Goal: Task Accomplishment & Management: Use online tool/utility

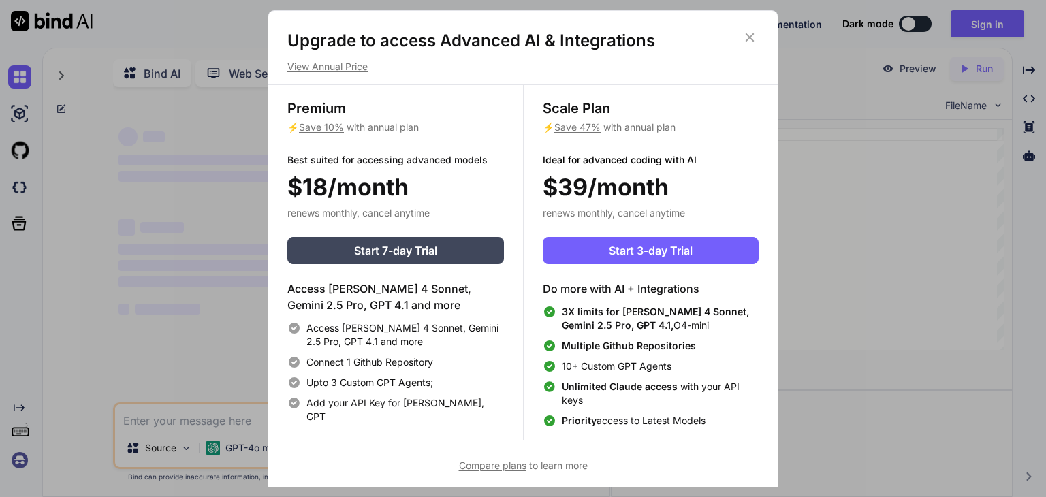
click at [739, 36] on h1 "Upgrade to access Advanced AI & Integrations" at bounding box center [522, 41] width 471 height 22
click at [752, 42] on icon at bounding box center [749, 37] width 15 height 15
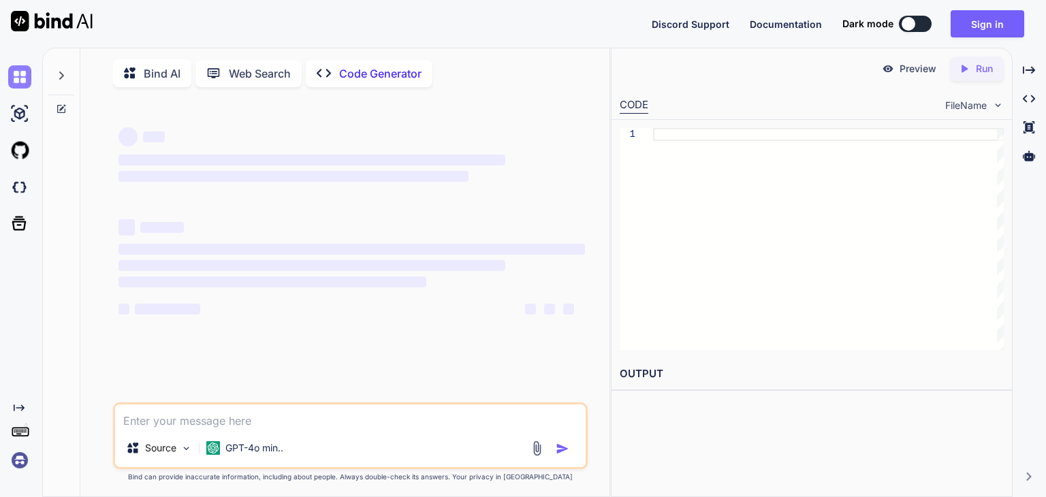
type textarea "x"
click at [12, 150] on img at bounding box center [19, 150] width 23 height 23
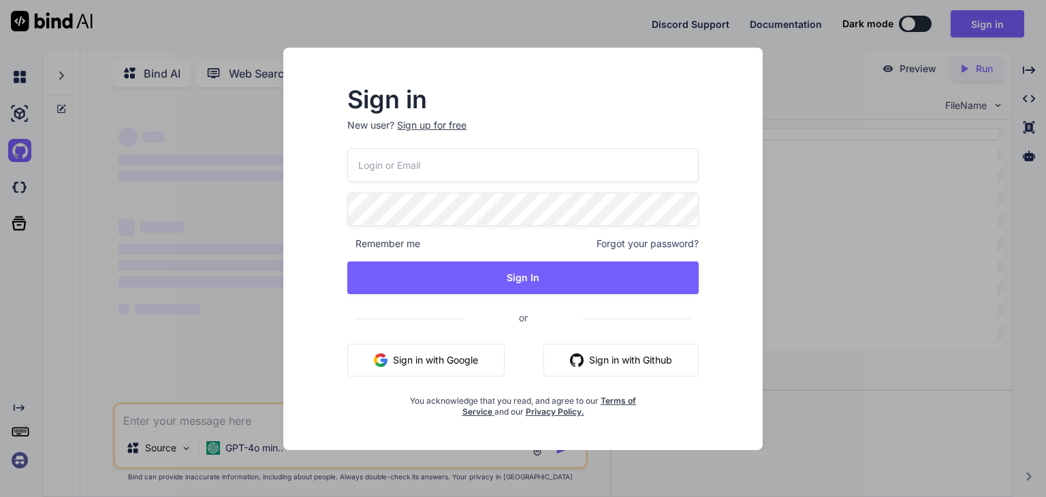
click at [605, 358] on button "Sign in with Github" at bounding box center [620, 360] width 155 height 33
click at [848, 297] on div "Sign in New user? Sign up for free Remember me Forgot your password? Sign In or…" at bounding box center [523, 248] width 1046 height 497
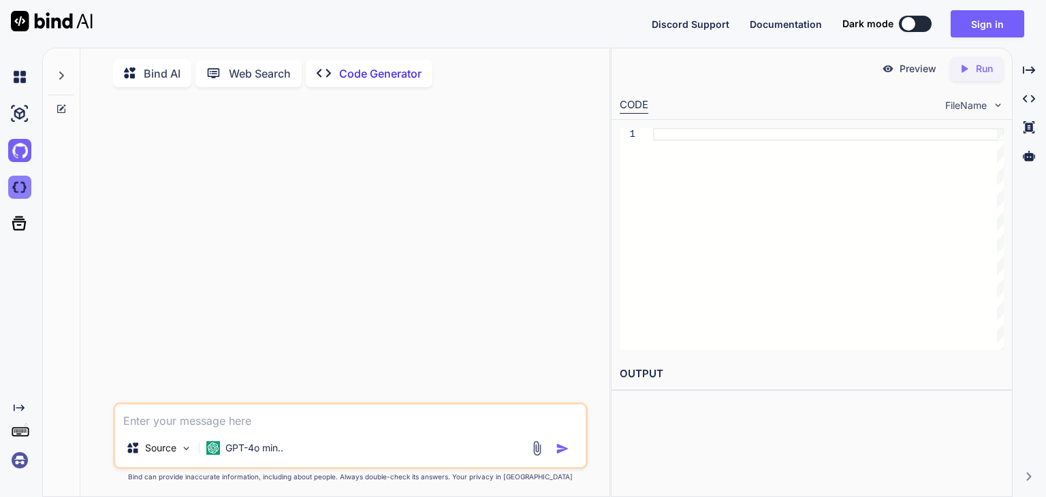
drag, startPoint x: 7, startPoint y: 186, endPoint x: 27, endPoint y: 182, distance: 20.2
click at [27, 182] on div at bounding box center [18, 187] width 37 height 37
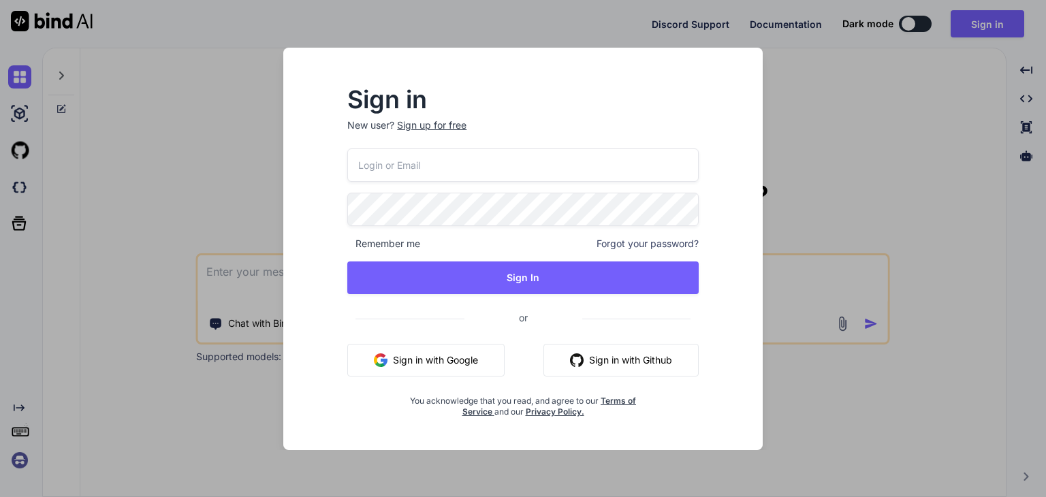
click at [579, 360] on img "button" at bounding box center [577, 360] width 14 height 14
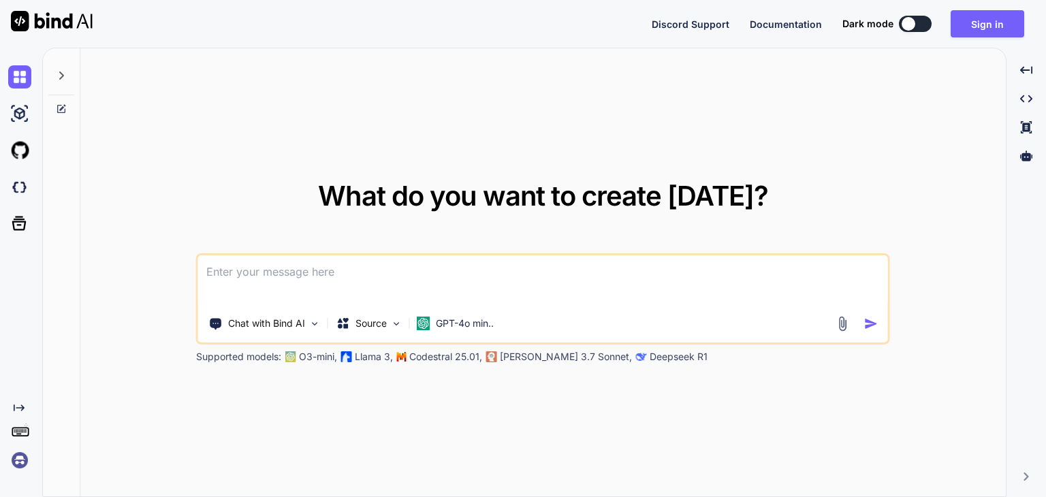
drag, startPoint x: 170, startPoint y: 294, endPoint x: 553, endPoint y: 195, distance: 395.1
click at [553, 195] on div "What do you want to create [DATE]? Chat with Bind AI Source GPT-4o min.. Suppor…" at bounding box center [542, 272] width 925 height 449
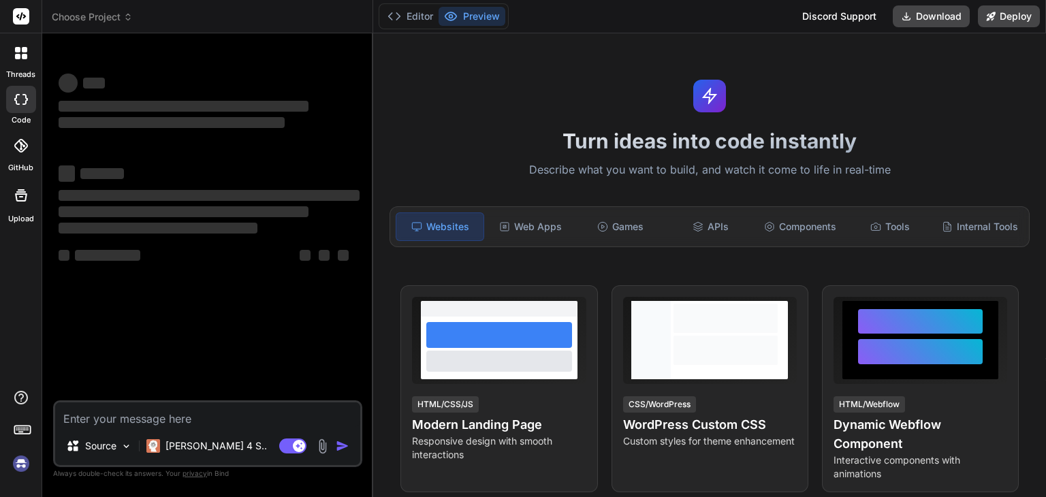
click at [18, 152] on div at bounding box center [21, 146] width 30 height 30
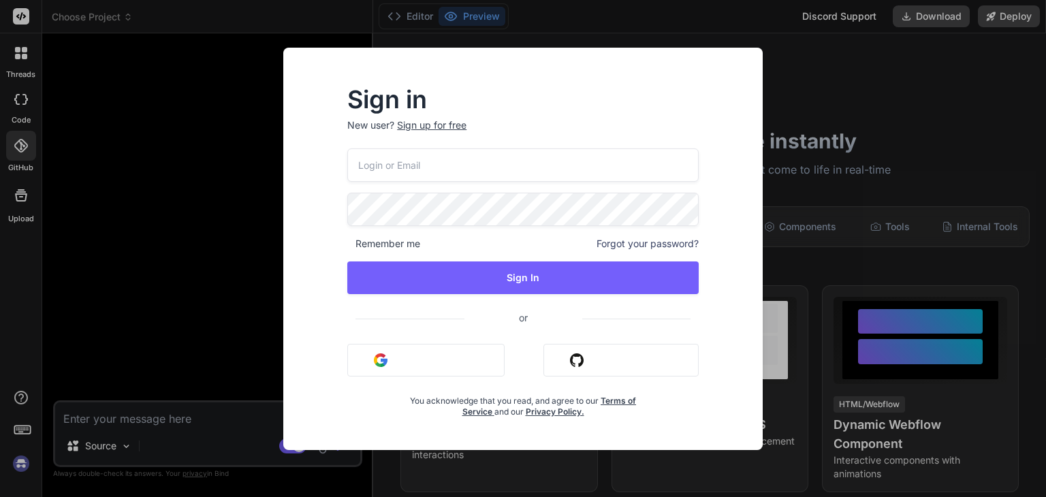
type textarea "x"
click at [202, 263] on div "Sign in New user? Sign up for free Remember me Forgot your password? Sign In or…" at bounding box center [523, 248] width 1046 height 497
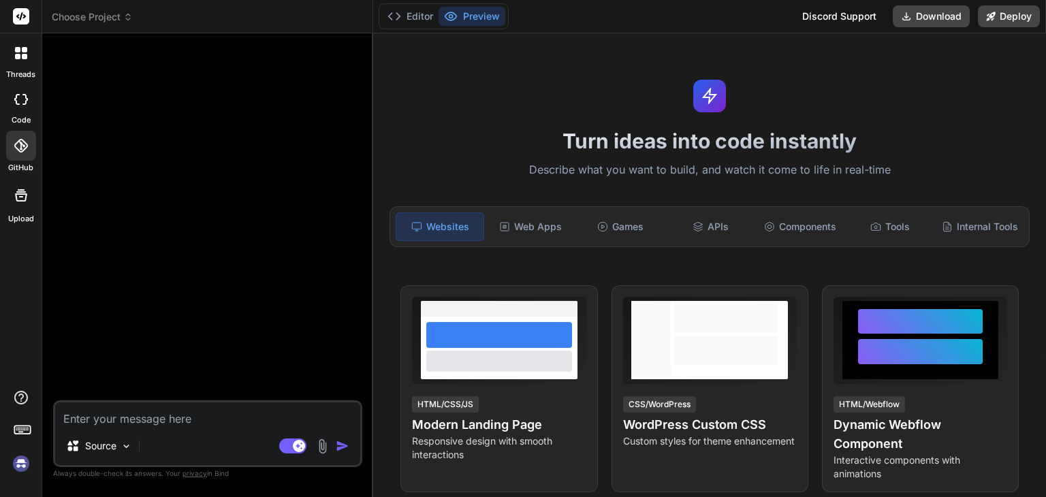
click at [22, 146] on icon at bounding box center [21, 146] width 14 height 14
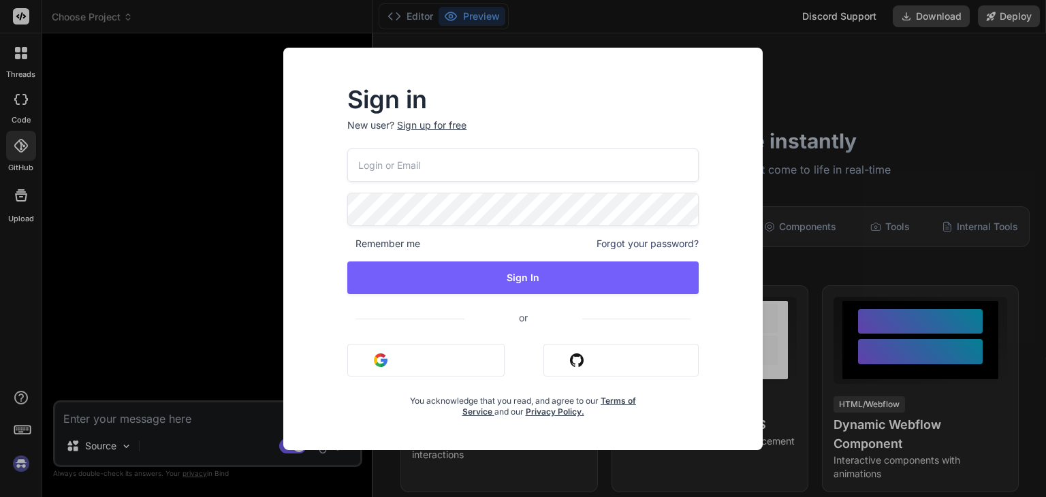
click at [415, 357] on button "Sign in with Google" at bounding box center [425, 360] width 157 height 33
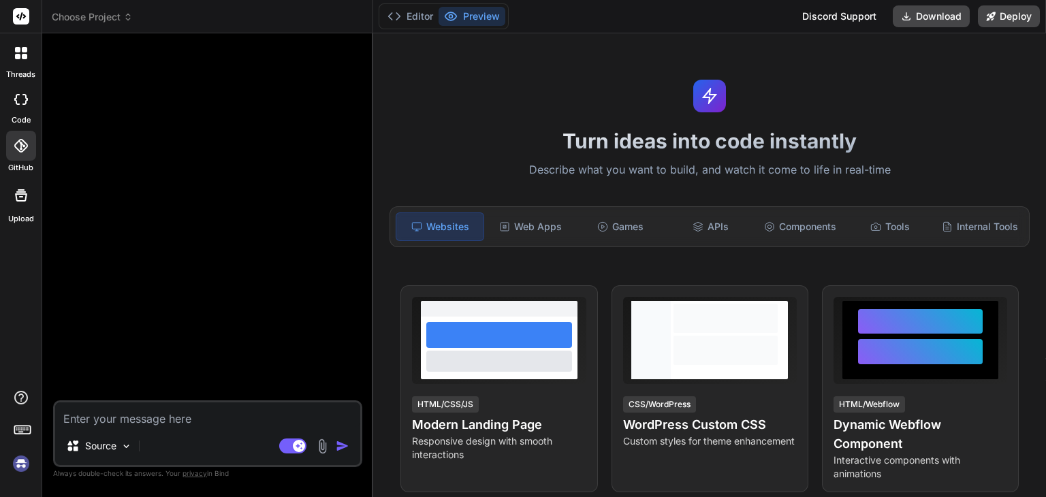
click at [22, 148] on icon at bounding box center [21, 146] width 14 height 14
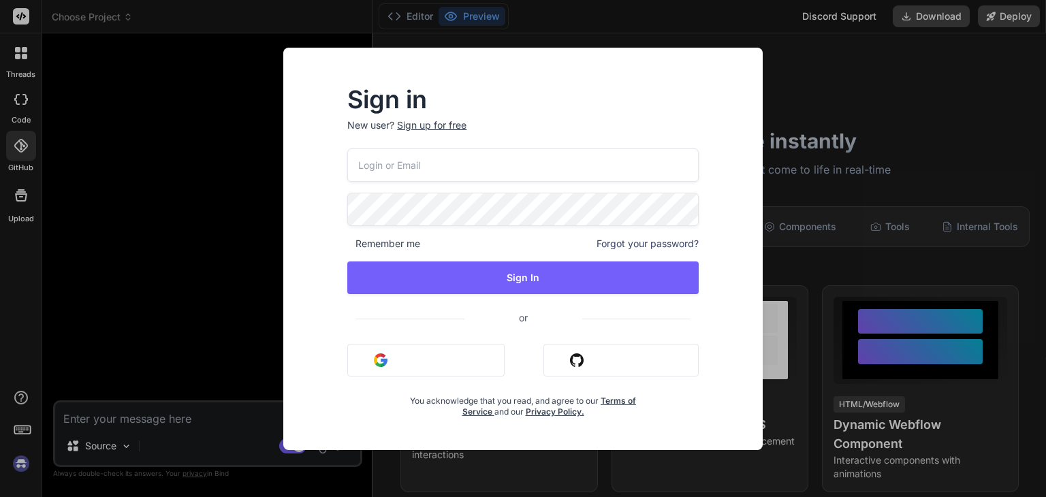
click at [425, 350] on button "Sign in with Google" at bounding box center [425, 360] width 157 height 33
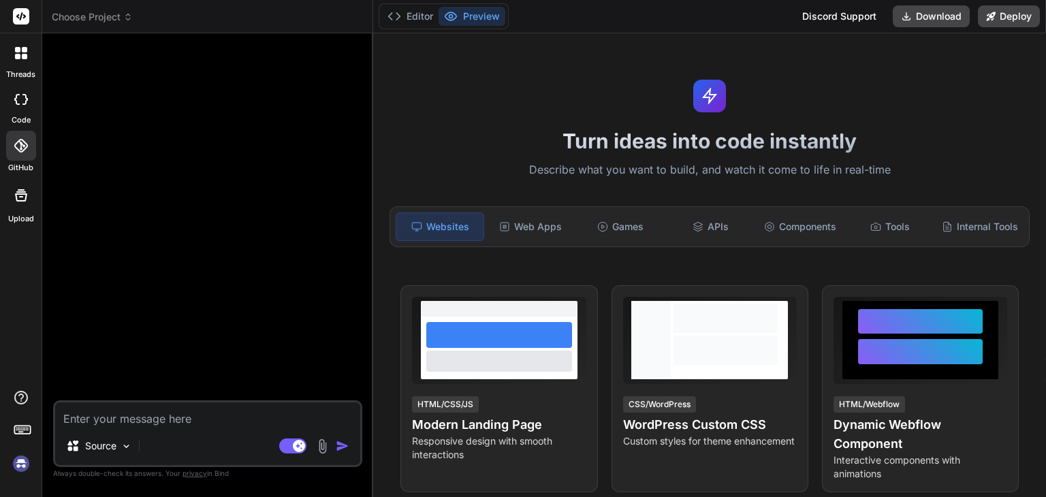
click at [29, 142] on div at bounding box center [21, 146] width 30 height 30
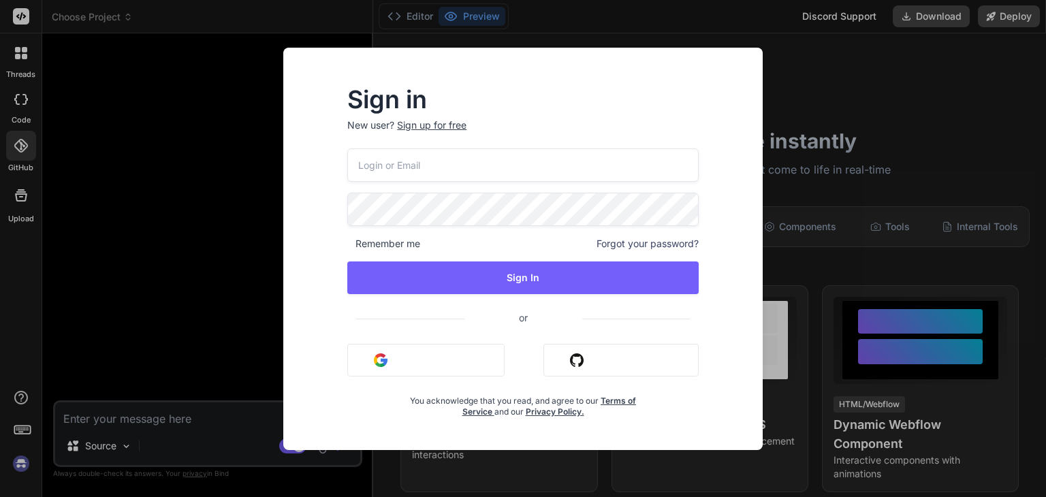
click at [0, 253] on div "Sign in New user? Sign up for free Remember me Forgot your password? Sign In or…" at bounding box center [523, 248] width 1046 height 497
